Goal: Transaction & Acquisition: Purchase product/service

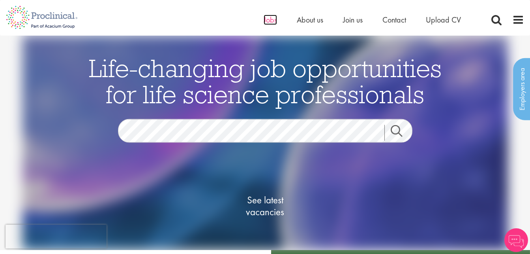
click at [269, 20] on span "Jobs" at bounding box center [270, 20] width 13 height 10
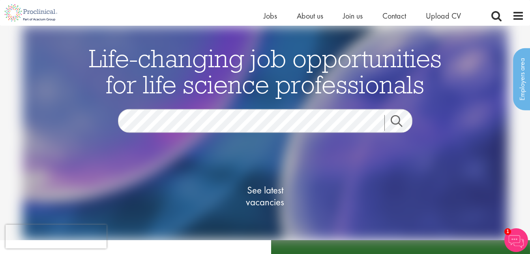
scroll to position [13, 0]
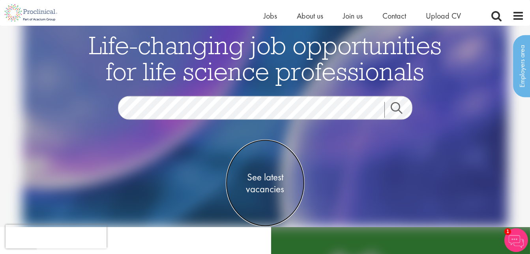
click at [258, 176] on span "See latest vacancies" at bounding box center [265, 183] width 79 height 24
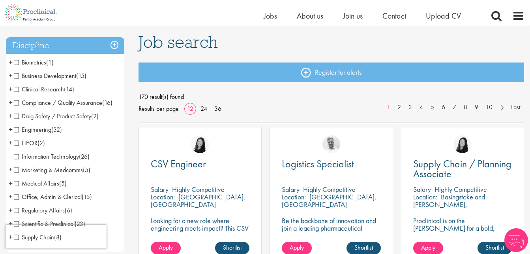
scroll to position [49, 0]
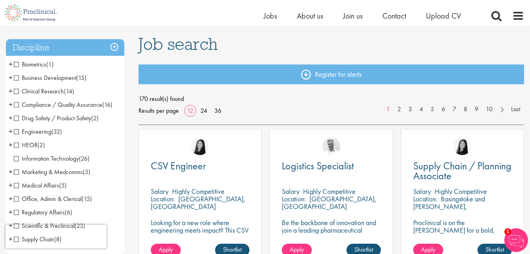
click at [17, 119] on span "Drug Safety / Product Safety" at bounding box center [52, 118] width 77 height 8
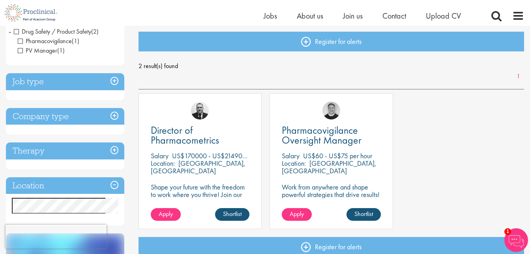
scroll to position [88, 0]
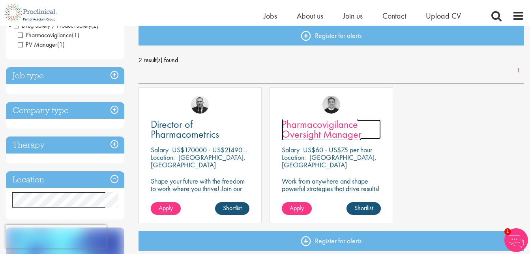
click at [298, 127] on span "Pharmacovigilance Oversight Manager" at bounding box center [322, 128] width 80 height 23
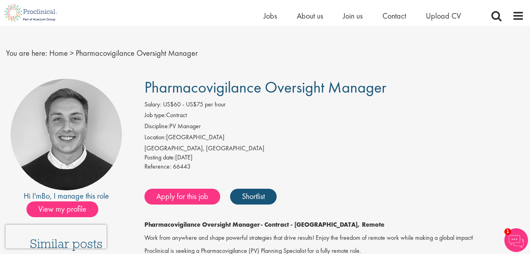
scroll to position [6, 0]
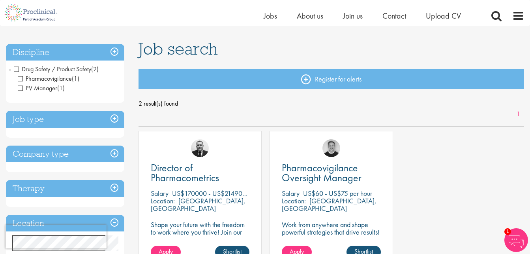
scroll to position [28, 0]
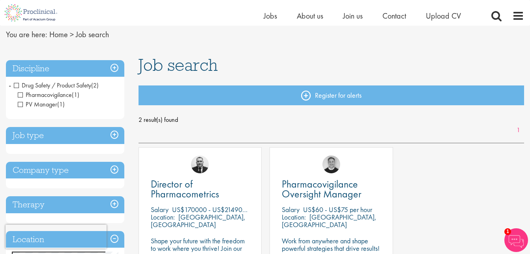
click at [114, 67] on h3 "Discipline" at bounding box center [65, 68] width 118 height 17
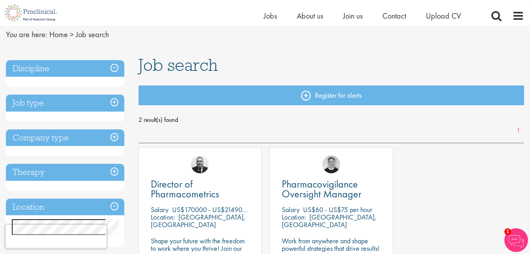
click at [114, 101] on h3 "Job type" at bounding box center [65, 102] width 118 height 17
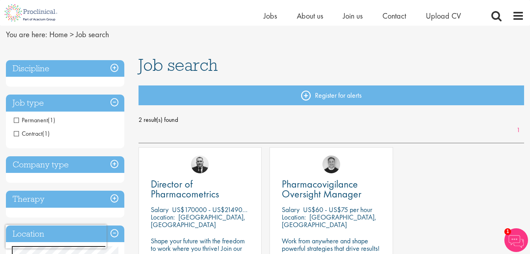
click at [114, 99] on h3 "Job type" at bounding box center [65, 102] width 118 height 17
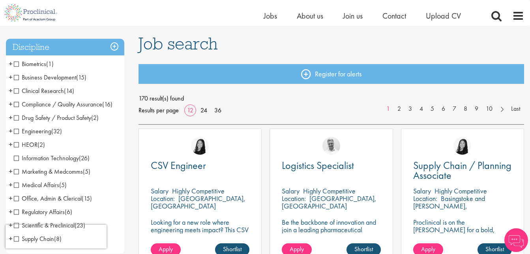
click at [18, 91] on span "Clinical Research" at bounding box center [39, 90] width 50 height 8
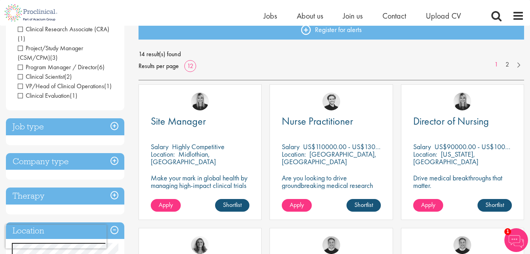
scroll to position [90, 0]
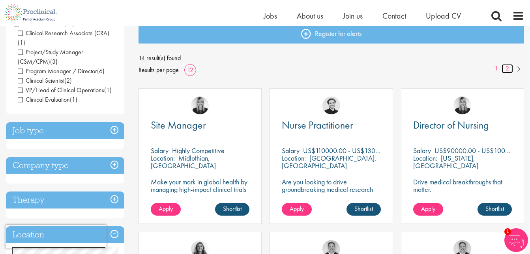
click at [508, 70] on link "2" at bounding box center [507, 68] width 11 height 9
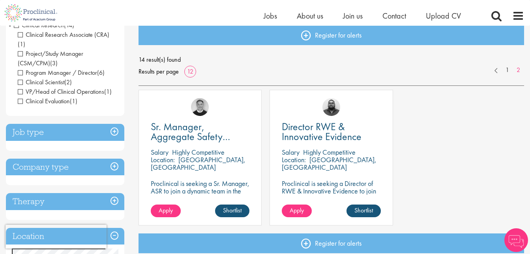
scroll to position [90, 0]
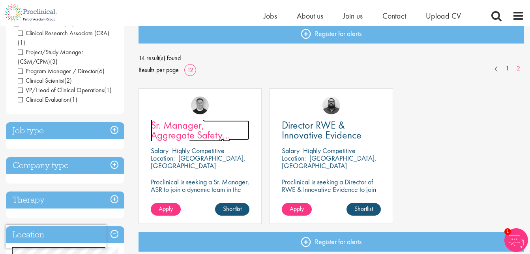
click at [190, 128] on span "Sr. Manager, Aggregate Safety Reporting" at bounding box center [190, 134] width 79 height 33
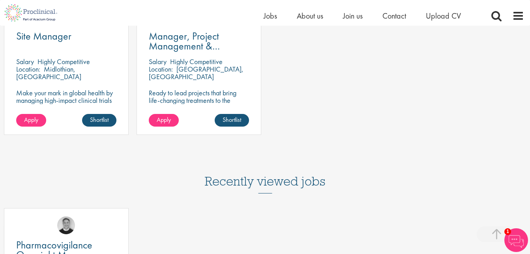
scroll to position [718, 0]
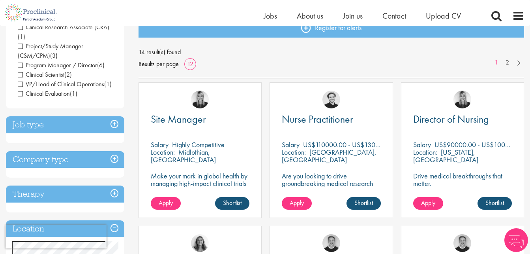
click at [61, 116] on h3 "Job type" at bounding box center [65, 124] width 118 height 17
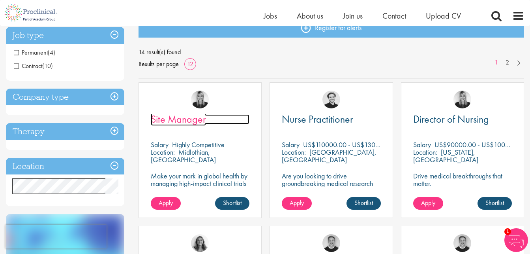
click at [174, 116] on span "Site Manager" at bounding box center [178, 118] width 55 height 13
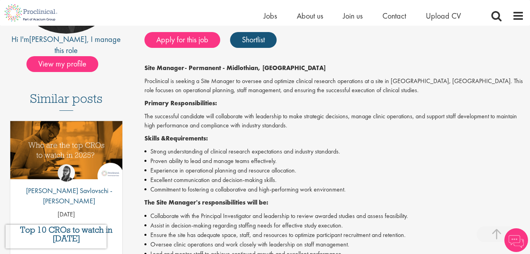
scroll to position [152, 0]
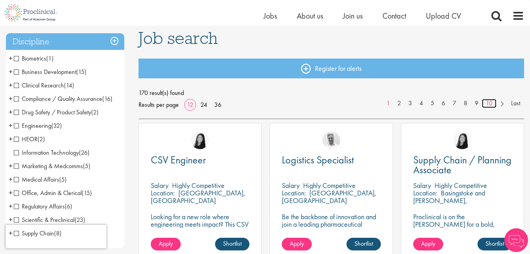
click at [488, 105] on link "10" at bounding box center [489, 103] width 15 height 9
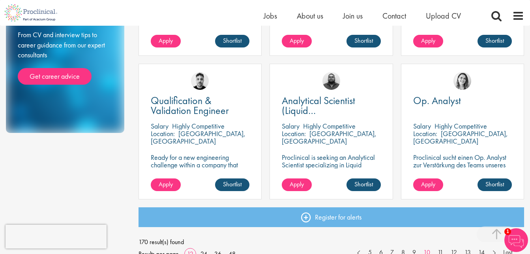
scroll to position [568, 0]
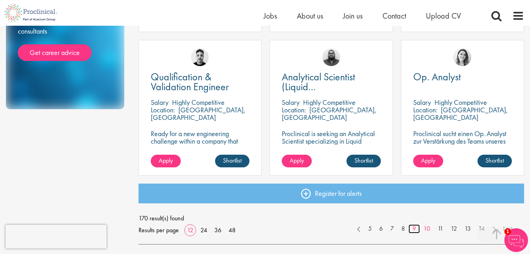
click at [413, 226] on link "9" at bounding box center [414, 228] width 11 height 9
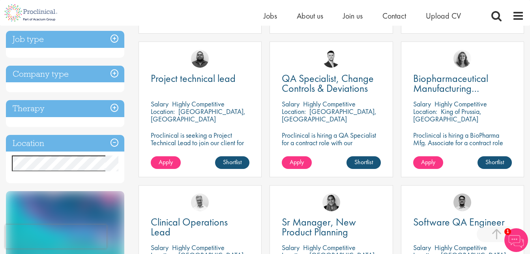
scroll to position [278, 0]
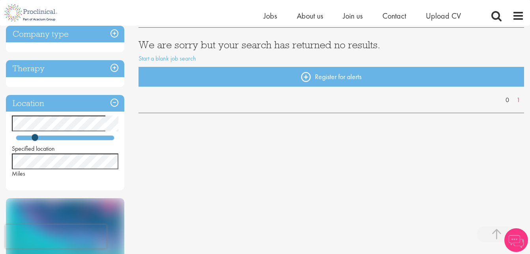
scroll to position [154, 0]
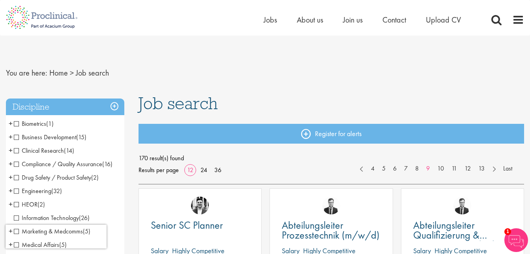
click at [16, 164] on span "Compliance / Quality Assurance" at bounding box center [58, 164] width 88 height 8
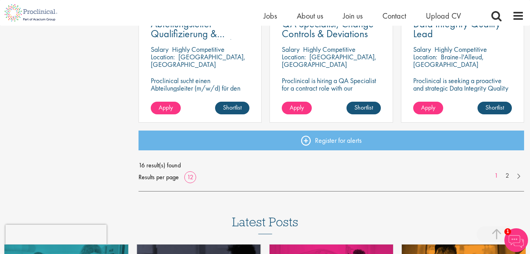
scroll to position [659, 0]
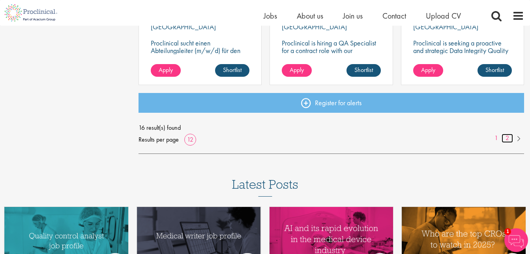
click at [508, 140] on link "2" at bounding box center [507, 138] width 11 height 9
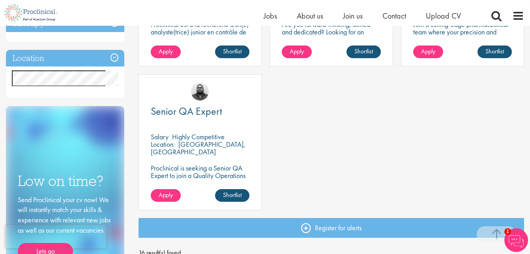
scroll to position [243, 0]
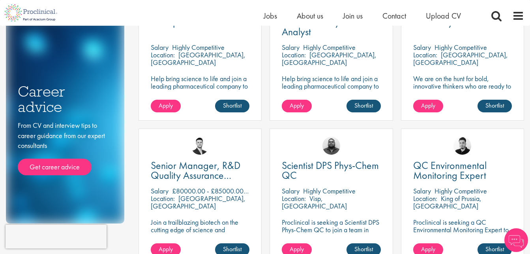
scroll to position [17, 0]
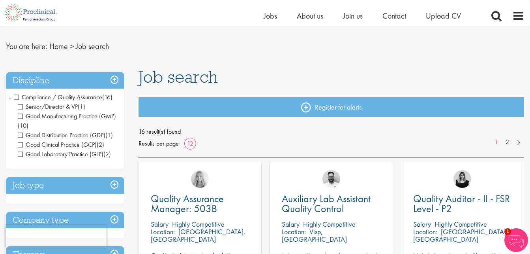
click at [115, 186] on h3 "Job type" at bounding box center [65, 185] width 118 height 17
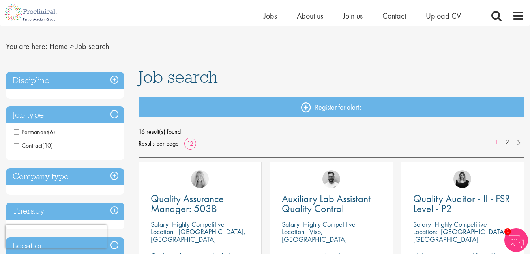
click at [115, 186] on div "Company type Pharmaceuticals (12) Biotechnology (1) Contract Manufacturing Orga…" at bounding box center [65, 181] width 118 height 27
click at [115, 181] on h3 "Company type" at bounding box center [65, 176] width 118 height 17
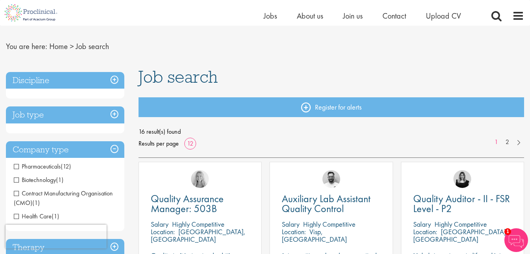
click at [15, 168] on span "Pharmaceuticals" at bounding box center [37, 166] width 47 height 8
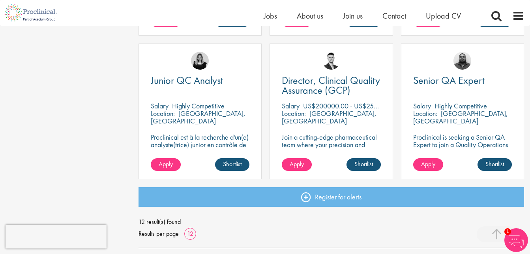
scroll to position [561, 0]
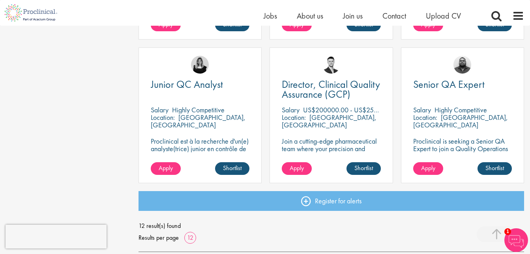
click at [325, 105] on div "Director, Clinical Quality Assurance (GCP) [GEOGRAPHIC_DATA] US$200000.00 - US$…" at bounding box center [331, 114] width 123 height 135
click at [320, 79] on div "Director, Clinical Quality Assurance (GCP) Salary US$200000.00 - US$250000.00 p…" at bounding box center [331, 114] width 123 height 135
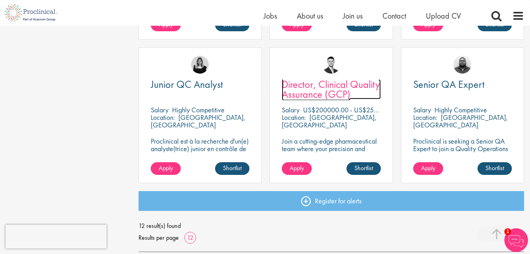
click at [308, 90] on span "Director, Clinical Quality Assurance (GCP)" at bounding box center [331, 88] width 98 height 23
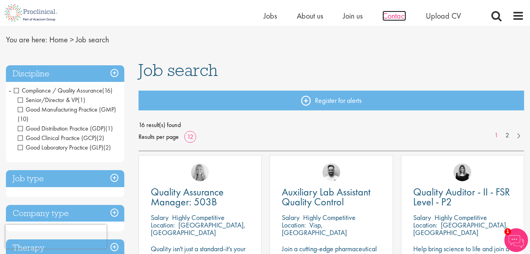
click at [388, 17] on span "Contact" at bounding box center [395, 16] width 24 height 10
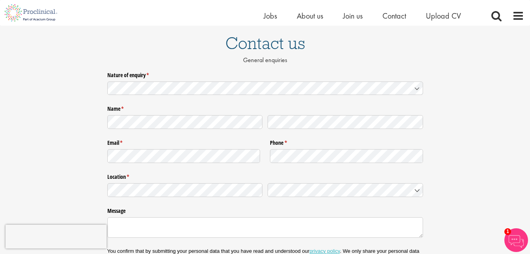
scroll to position [59, 0]
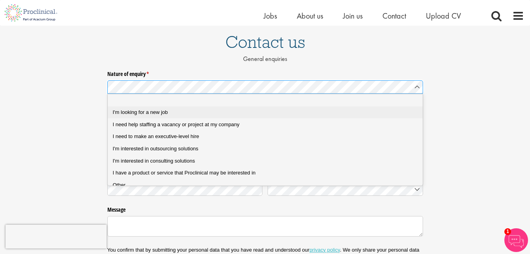
click at [350, 110] on div "I'm looking for a new job" at bounding box center [268, 112] width 311 height 7
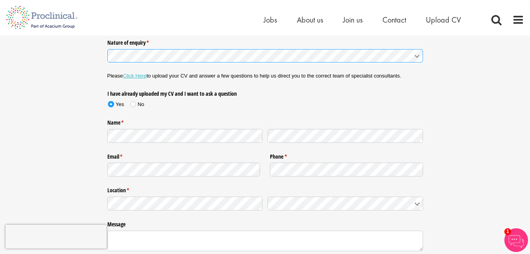
scroll to position [0, 0]
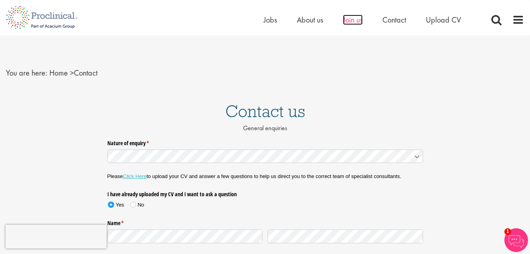
click at [359, 17] on span "Join us" at bounding box center [353, 20] width 20 height 10
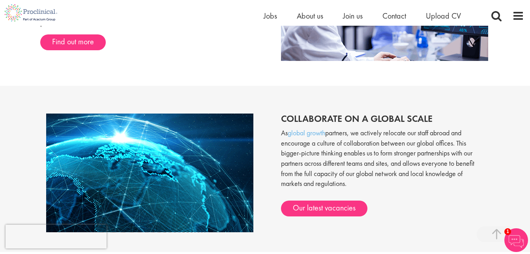
scroll to position [440, 0]
